Goal: Transaction & Acquisition: Purchase product/service

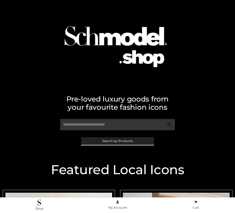
click at [117, 141] on span "Search by Products" at bounding box center [117, 141] width 30 height 3
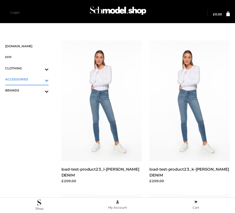
click at [39, 79] on icon "Toggle Submenu" at bounding box center [20, 80] width 58 height 6
click at [29, 101] on span "JEWELRY" at bounding box center [29, 102] width 38 height 6
click at [39, 112] on icon "Toggle Submenu" at bounding box center [20, 114] width 58 height 6
click at [29, 101] on span "OPP SWIMWEAR" at bounding box center [29, 102] width 38 height 6
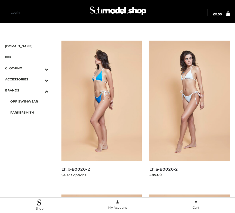
click at [101, 112] on img at bounding box center [102, 101] width 81 height 121
